Goal: Information Seeking & Learning: Learn about a topic

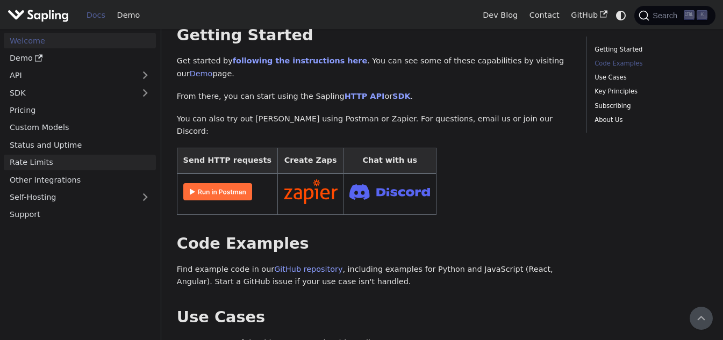
scroll to position [147, 0]
